Goal: Task Accomplishment & Management: Manage account settings

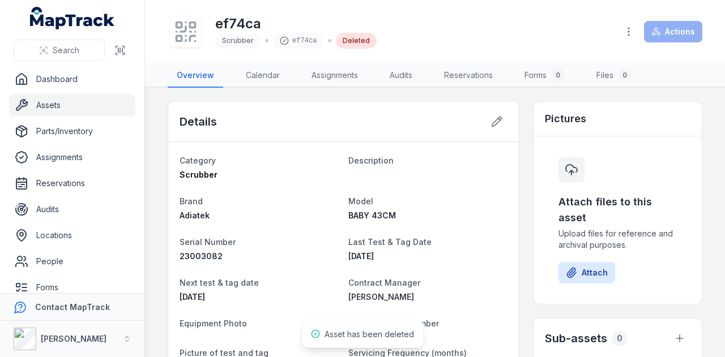
scroll to position [283, 0]
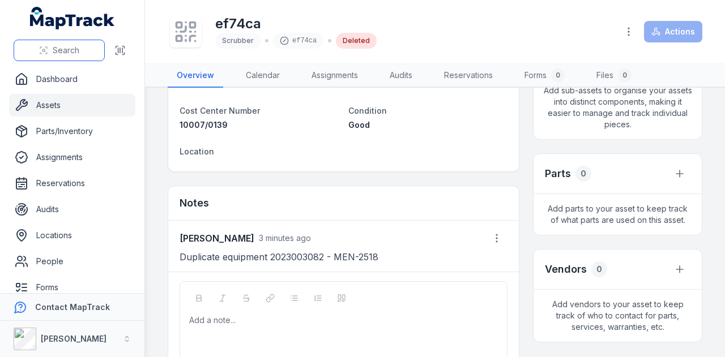
click at [67, 47] on span "Search" at bounding box center [66, 50] width 27 height 11
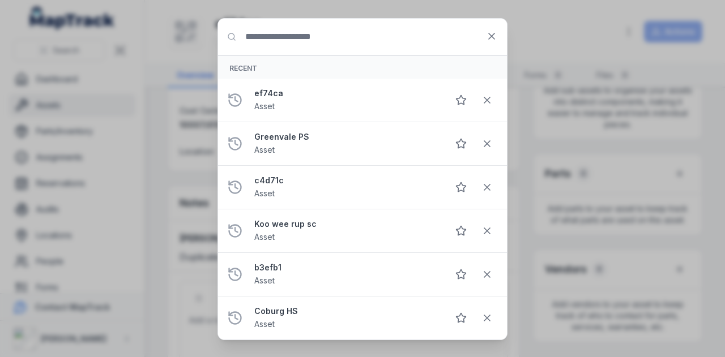
click at [341, 36] on input "Search for anything" at bounding box center [362, 37] width 289 height 36
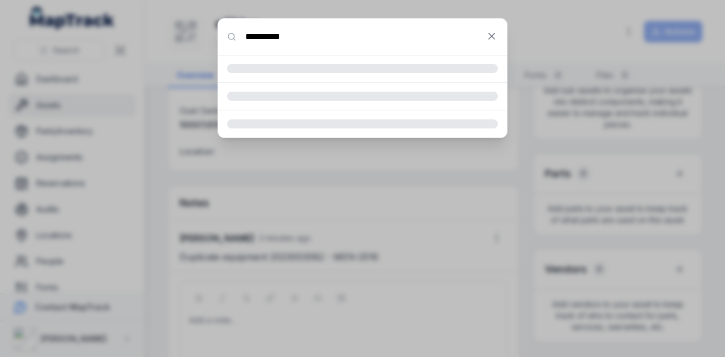
type input "**********"
drag, startPoint x: 203, startPoint y: 35, endPoint x: 169, endPoint y: 29, distance: 35.0
click at [169, 29] on div "**********" at bounding box center [362, 178] width 725 height 357
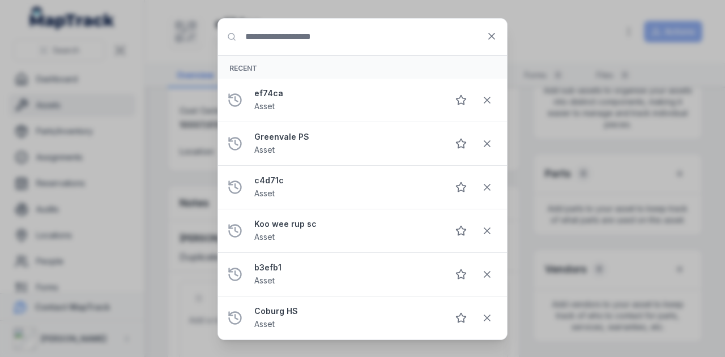
click at [298, 49] on input "Search for anything" at bounding box center [362, 37] width 289 height 36
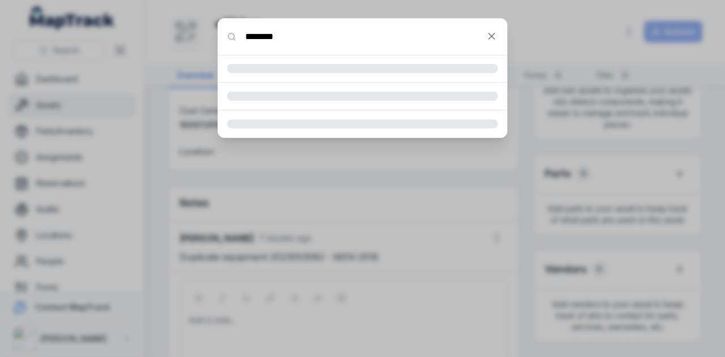
type input "********"
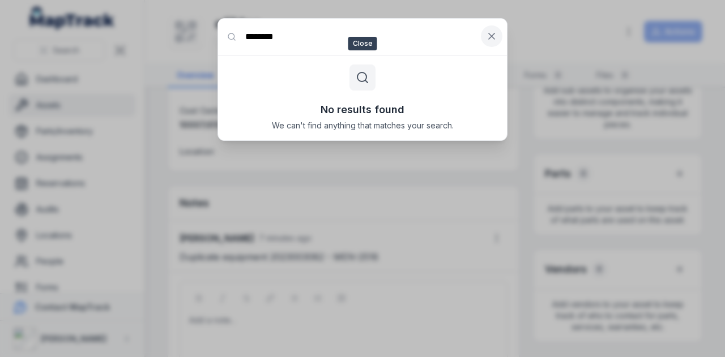
click at [492, 42] on button at bounding box center [492, 36] width 22 height 22
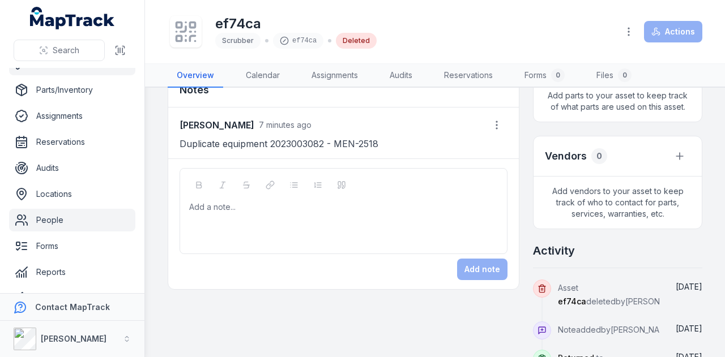
scroll to position [90, 0]
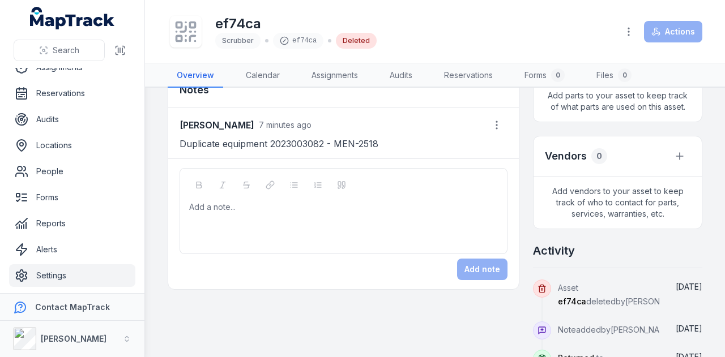
click at [83, 277] on link "Settings" at bounding box center [72, 275] width 126 height 23
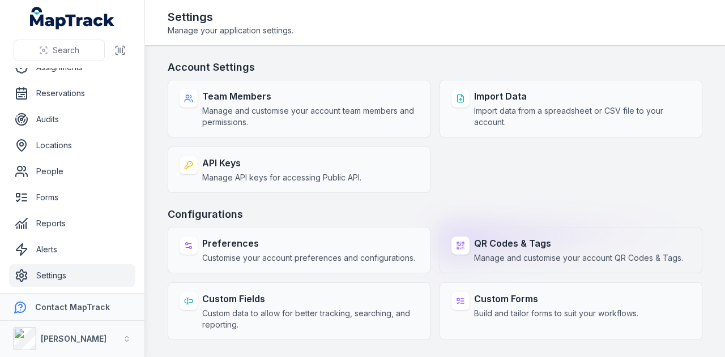
click at [519, 252] on span "Manage and customise your account QR Codes & Tags." at bounding box center [578, 257] width 209 height 11
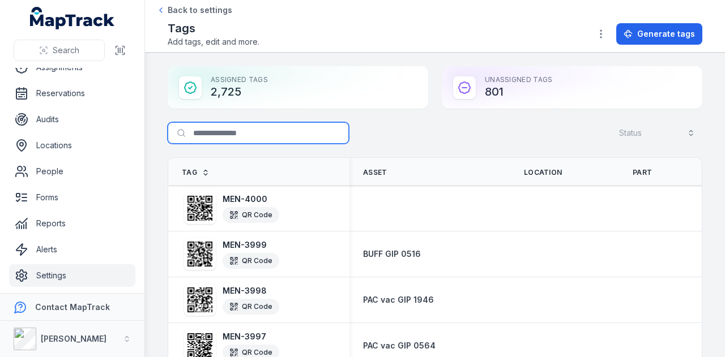
click at [250, 128] on input "Search for tags" at bounding box center [258, 133] width 181 height 22
type input "********"
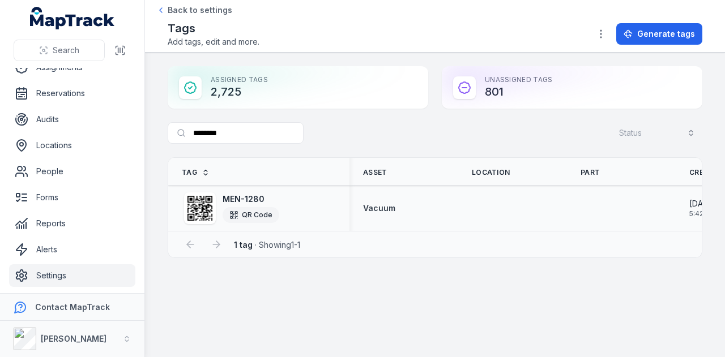
click at [242, 202] on strong "MEN-1280" at bounding box center [250, 199] width 57 height 11
click at [203, 207] on icon at bounding box center [199, 208] width 25 height 25
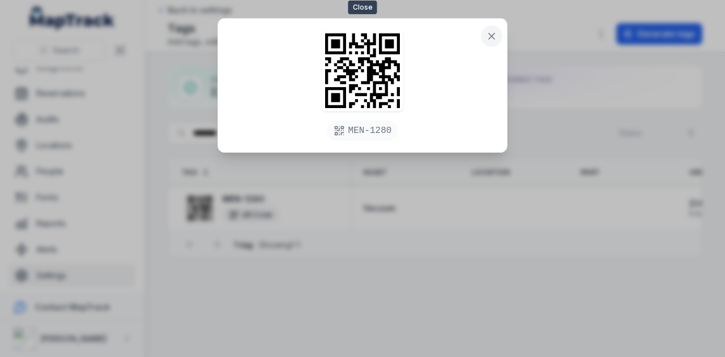
click at [496, 35] on icon at bounding box center [491, 36] width 11 height 11
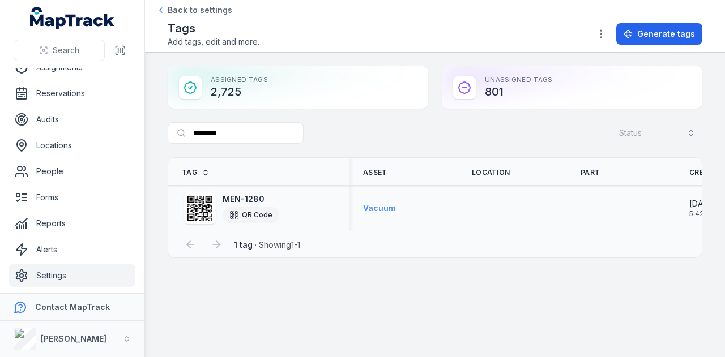
click at [387, 208] on strong "Vacuum" at bounding box center [379, 208] width 32 height 11
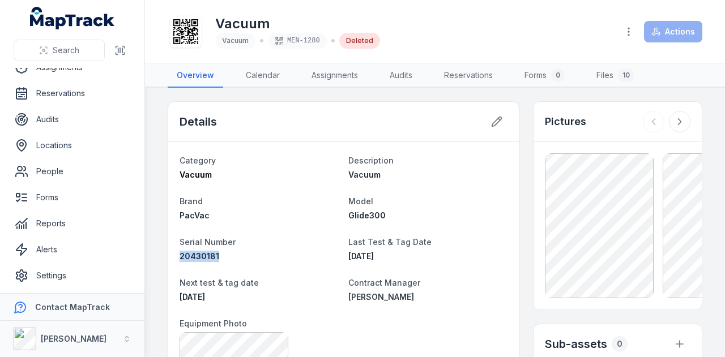
drag, startPoint x: 218, startPoint y: 256, endPoint x: 173, endPoint y: 254, distance: 45.4
copy span "20430181"
click at [628, 35] on icon "button" at bounding box center [628, 31] width 11 height 11
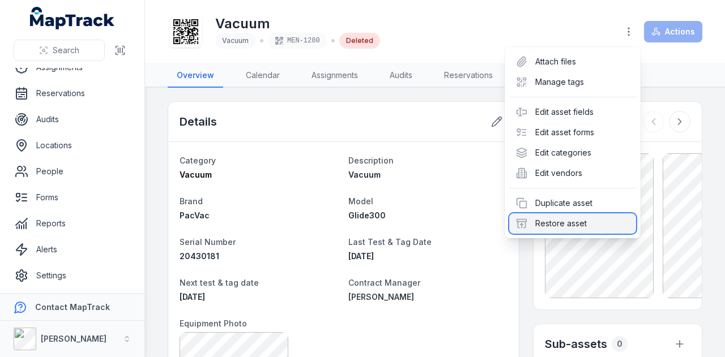
click at [588, 222] on div "Restore asset" at bounding box center [572, 223] width 127 height 20
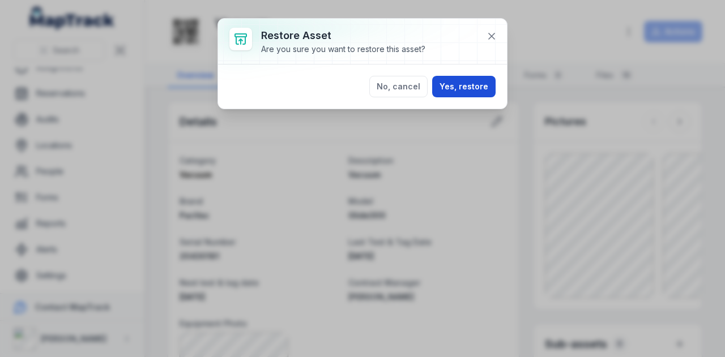
click at [465, 92] on button "Yes, restore" at bounding box center [463, 87] width 63 height 22
click at [458, 89] on button "Yes, restore" at bounding box center [463, 87] width 63 height 22
